Goal: Transaction & Acquisition: Purchase product/service

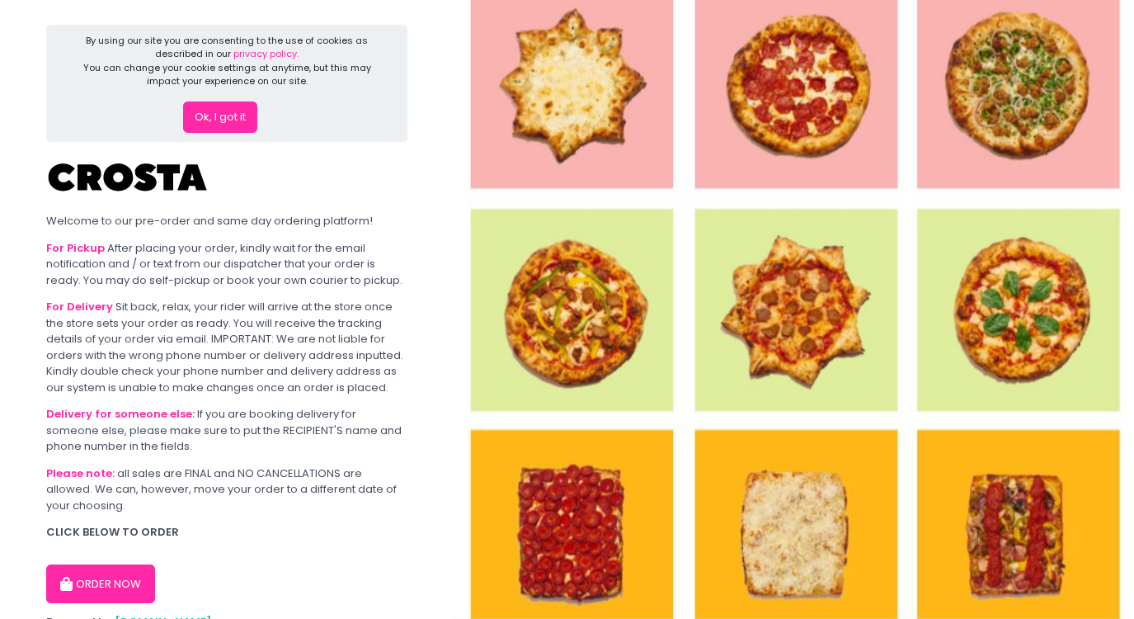
click at [623, 117] on img at bounding box center [794, 309] width 681 height 619
click at [97, 587] on button "ORDER NOW" at bounding box center [100, 584] width 109 height 40
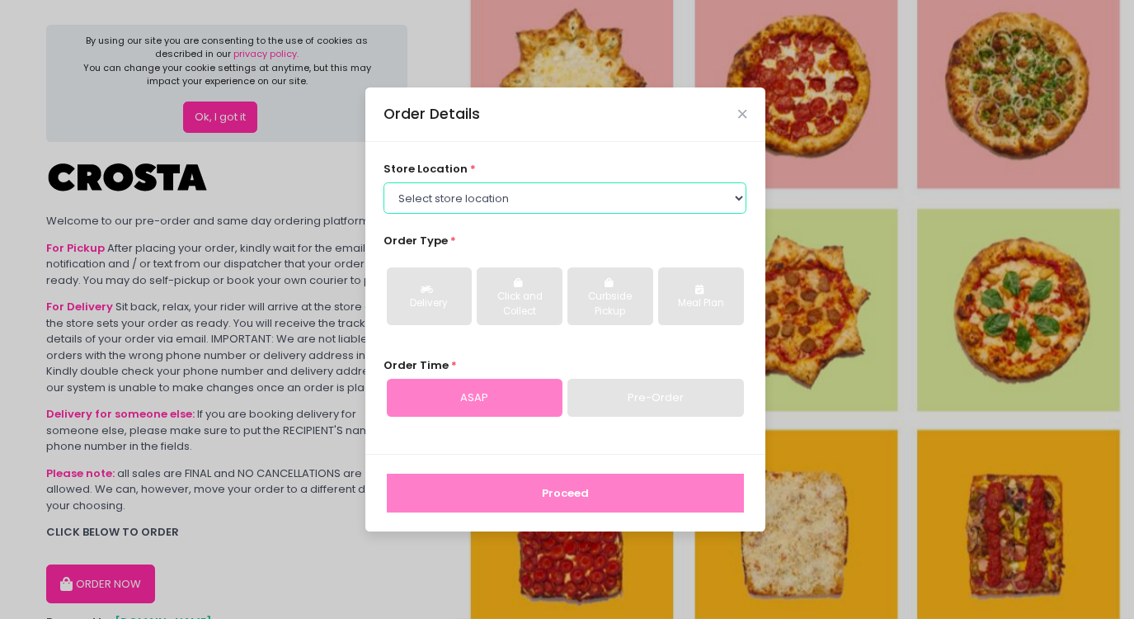
click at [479, 202] on select "Select store location [PERSON_NAME] Pizza - [PERSON_NAME] Pizza - [GEOGRAPHIC_D…" at bounding box center [565, 197] width 363 height 31
select select "5fabb2e53664a8677beaeb89"
click at [384, 182] on select "Select store location [PERSON_NAME] Pizza - [PERSON_NAME] Pizza - [GEOGRAPHIC_D…" at bounding box center [565, 197] width 363 height 31
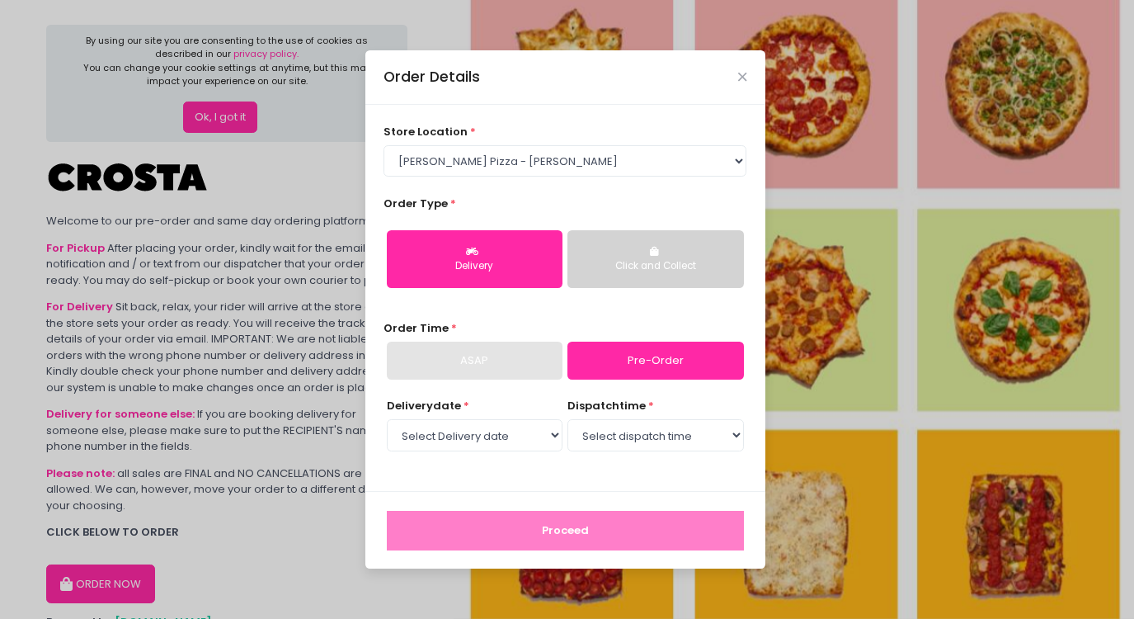
click at [632, 363] on link "Pre-Order" at bounding box center [656, 361] width 176 height 38
click at [544, 436] on select "Select Delivery date [DATE] [DATE] [DATE] [DATE] [DATE] [DATE]" at bounding box center [475, 434] width 176 height 31
select select "[DATE]"
click at [387, 419] on select "Select Delivery date [DATE] [DATE] [DATE] [DATE] [DATE] [DATE]" at bounding box center [475, 434] width 176 height 31
click at [640, 427] on select "Select dispatch time 12:00 PM - 12:30 PM 12:30 PM - 01:00 PM 01:00 PM - 01:30 P…" at bounding box center [656, 434] width 176 height 31
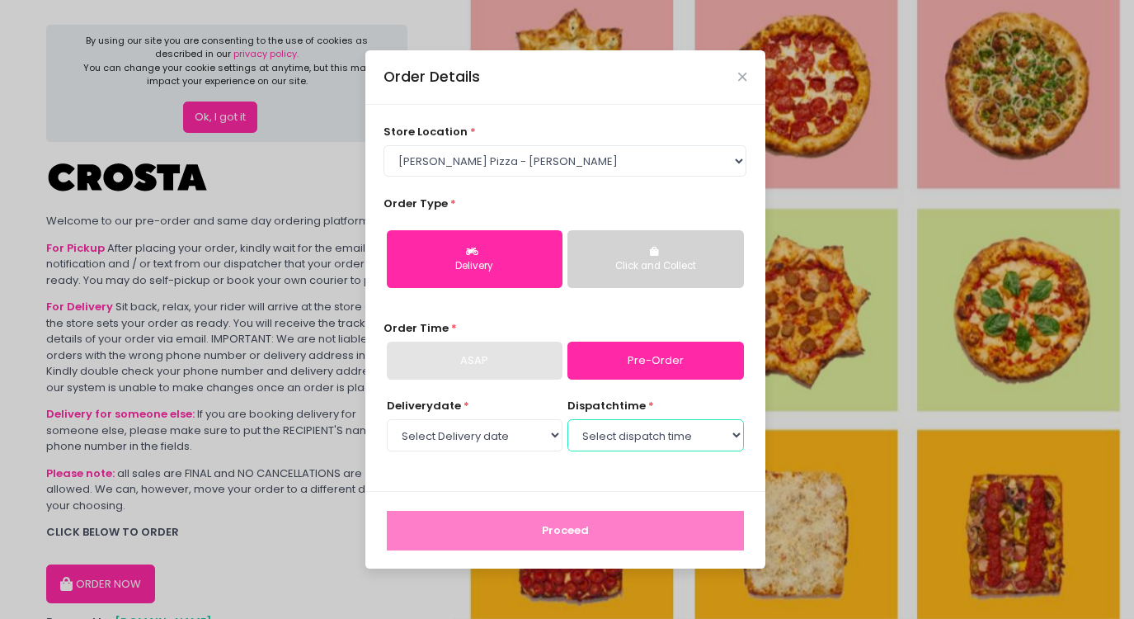
select select "13:30"
click at [568, 419] on select "Select dispatch time 12:00 PM - 12:30 PM 12:30 PM - 01:00 PM 01:00 PM - 01:30 P…" at bounding box center [656, 434] width 176 height 31
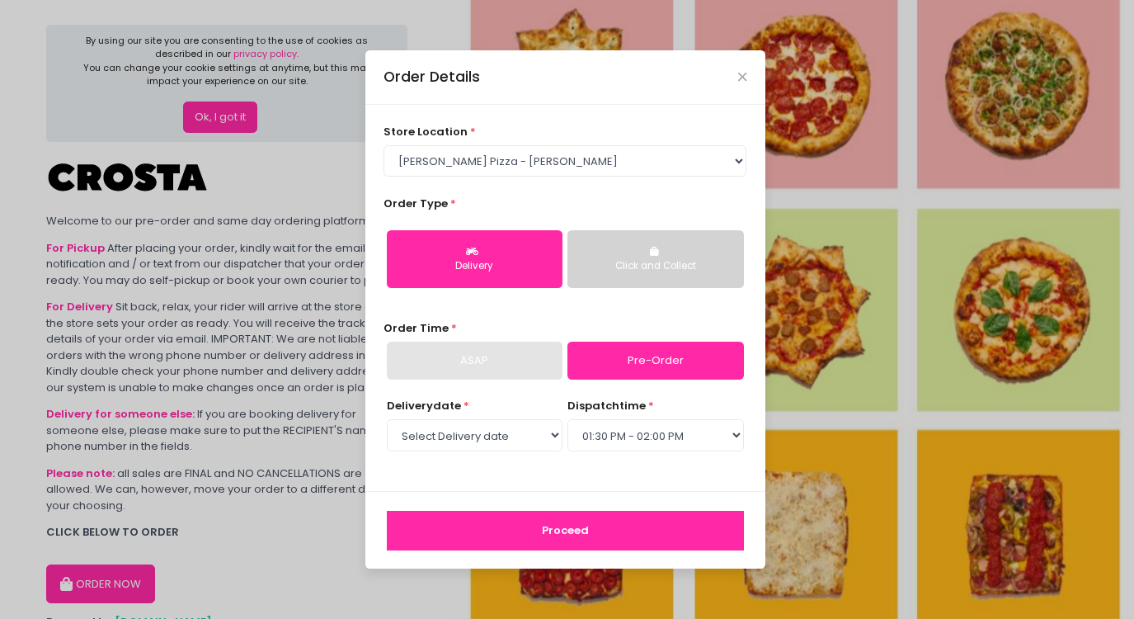
click at [591, 535] on button "Proceed" at bounding box center [565, 531] width 357 height 40
